Goal: Use online tool/utility: Utilize a website feature to perform a specific function

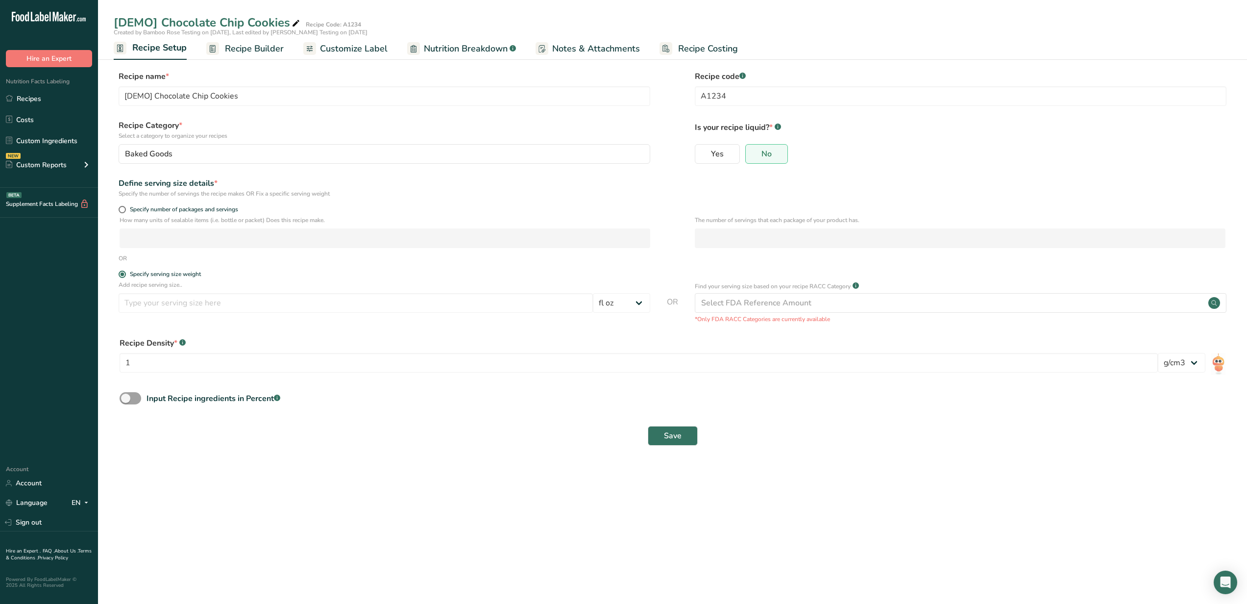
select select "18"
select select "22"
click at [751, 295] on div "Select FDA Reference Amount" at bounding box center [961, 303] width 532 height 20
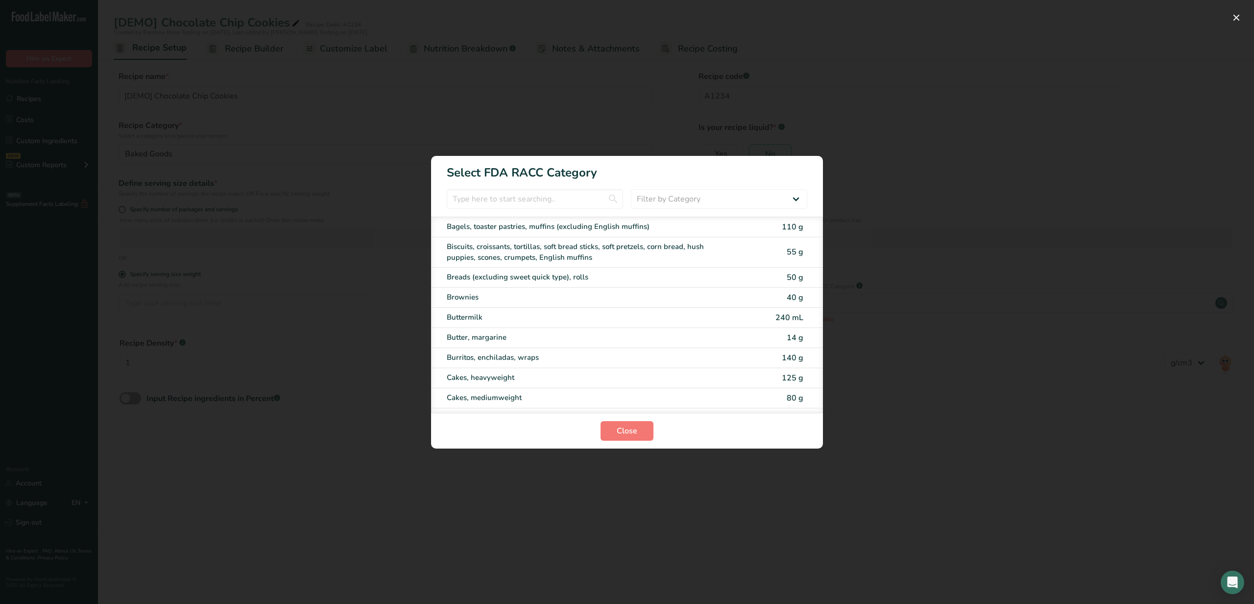
drag, startPoint x: 602, startPoint y: 174, endPoint x: 426, endPoint y: 162, distance: 175.9
click at [426, 162] on div "Select FDA RACC Category Filter by Category All Bakery products [GEOGRAPHIC_DAT…" at bounding box center [627, 302] width 1254 height 604
copy div "Select FDA RACC Category"
click at [486, 207] on input "RACC Category Selection Modal" at bounding box center [535, 199] width 176 height 20
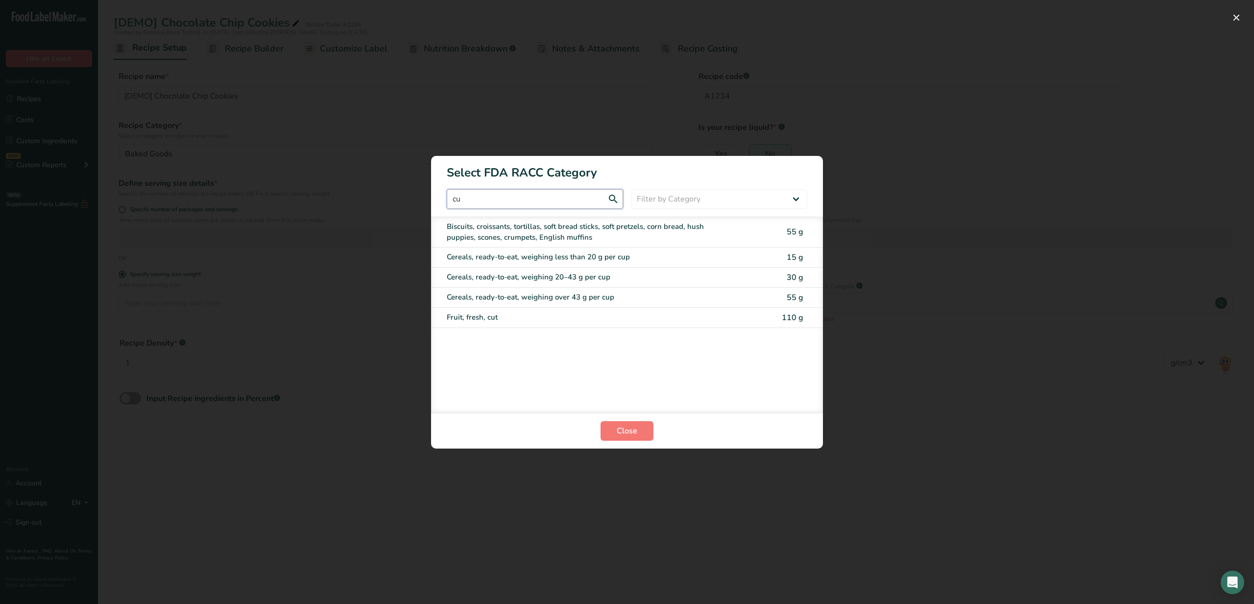
type input "c"
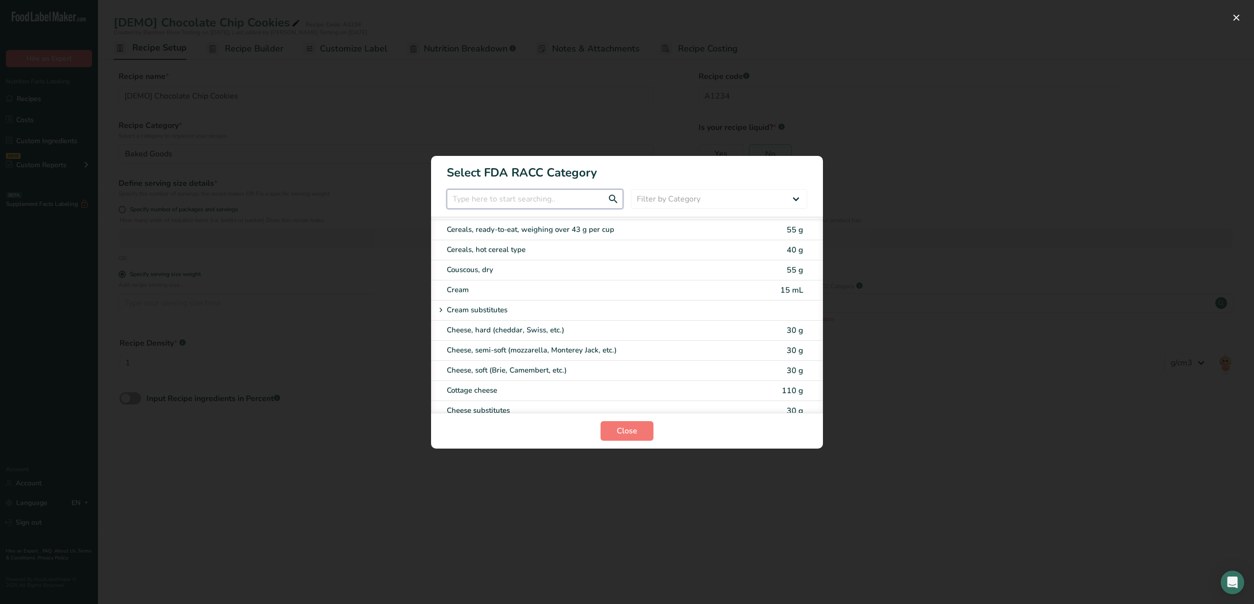
scroll to position [474, 0]
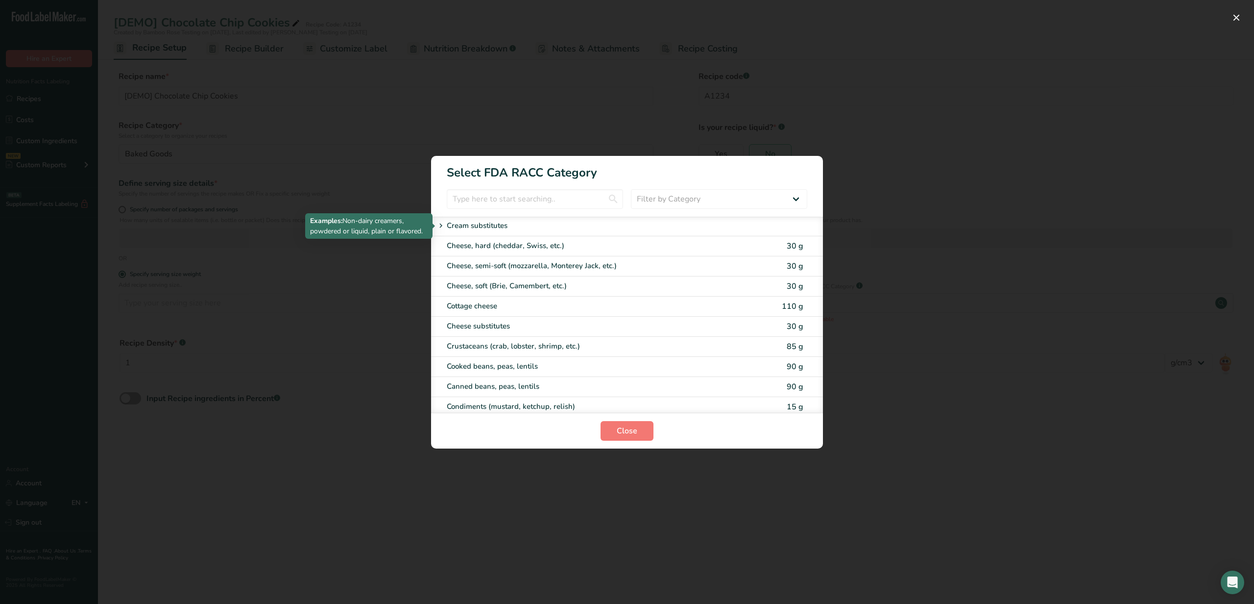
click at [514, 229] on div "Cream substitutes" at bounding box center [590, 226] width 310 height 12
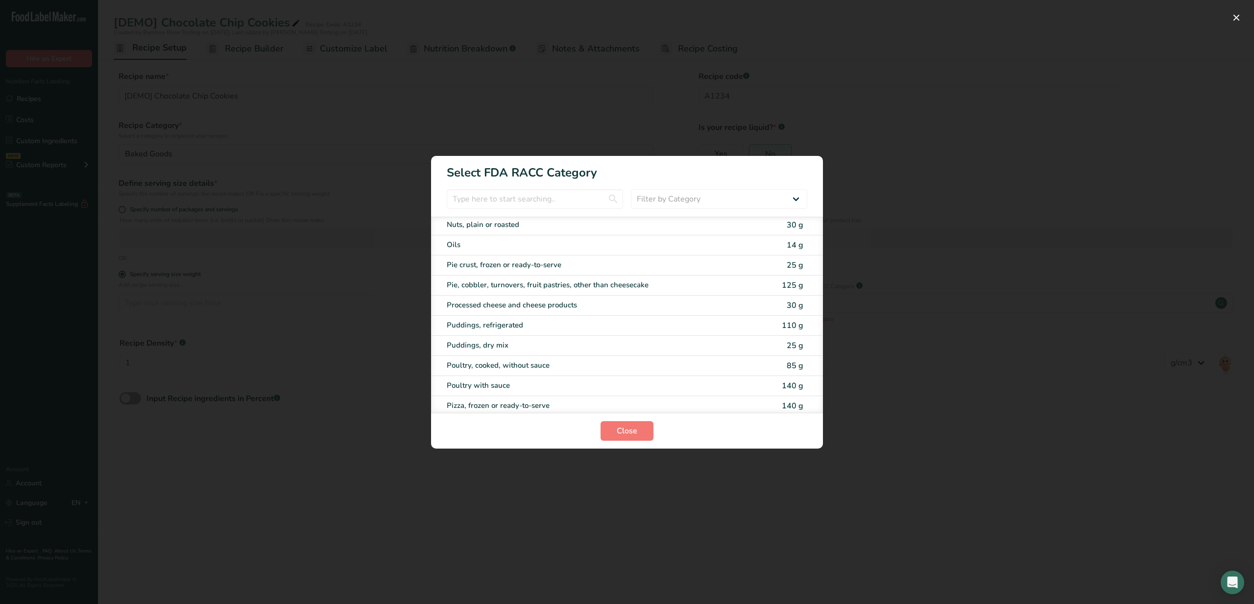
scroll to position [1466, 0]
click at [742, 197] on select "Filter by Category All Bakery products [GEOGRAPHIC_DATA] Cereals and other grai…" at bounding box center [719, 199] width 176 height 20
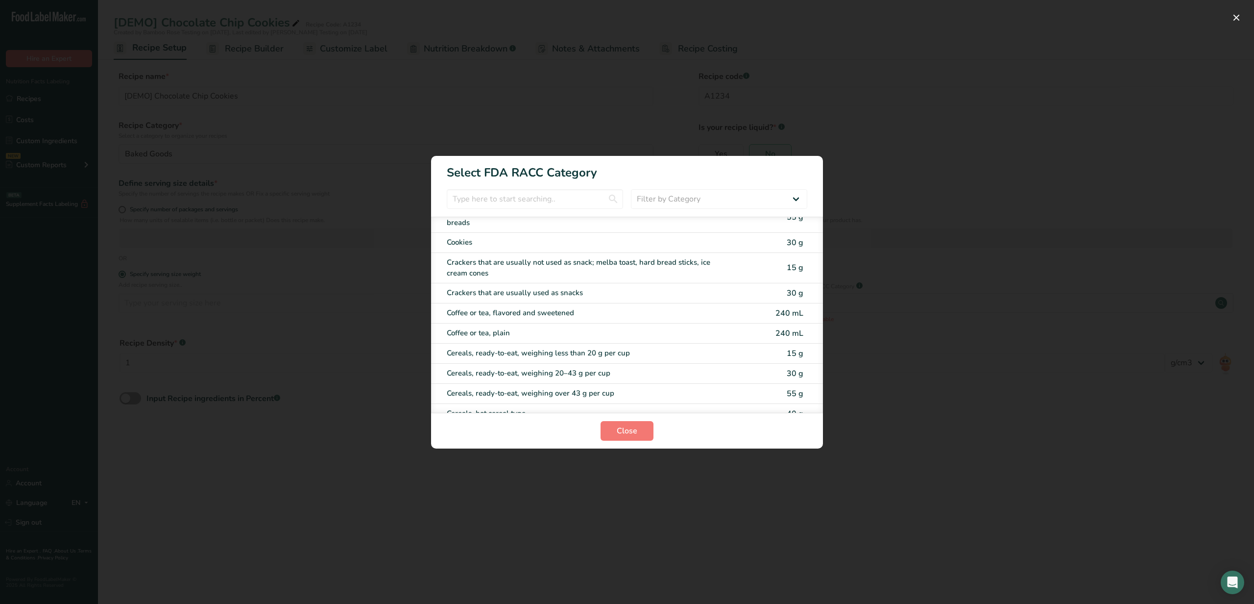
scroll to position [0, 0]
